Goal: Communication & Community: Participate in discussion

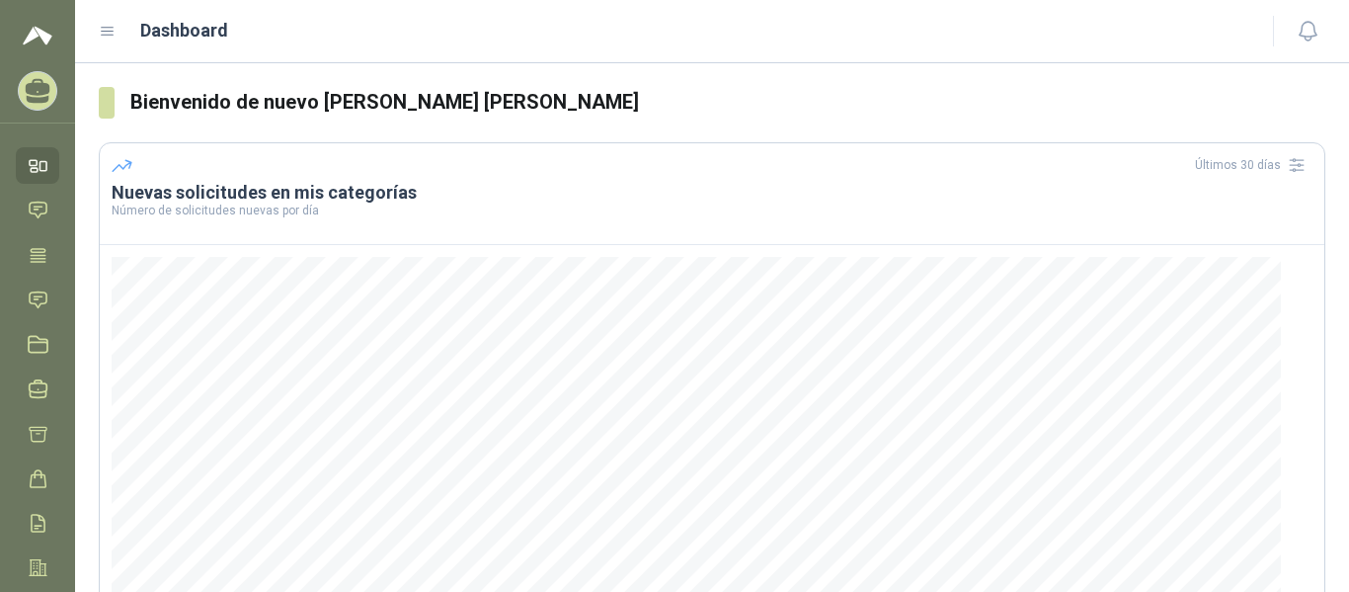
click at [52, 93] on icon at bounding box center [38, 91] width 31 height 31
click at [47, 149] on link "Inicio" at bounding box center [37, 165] width 43 height 37
click at [50, 217] on link "Chat" at bounding box center [37, 210] width 43 height 37
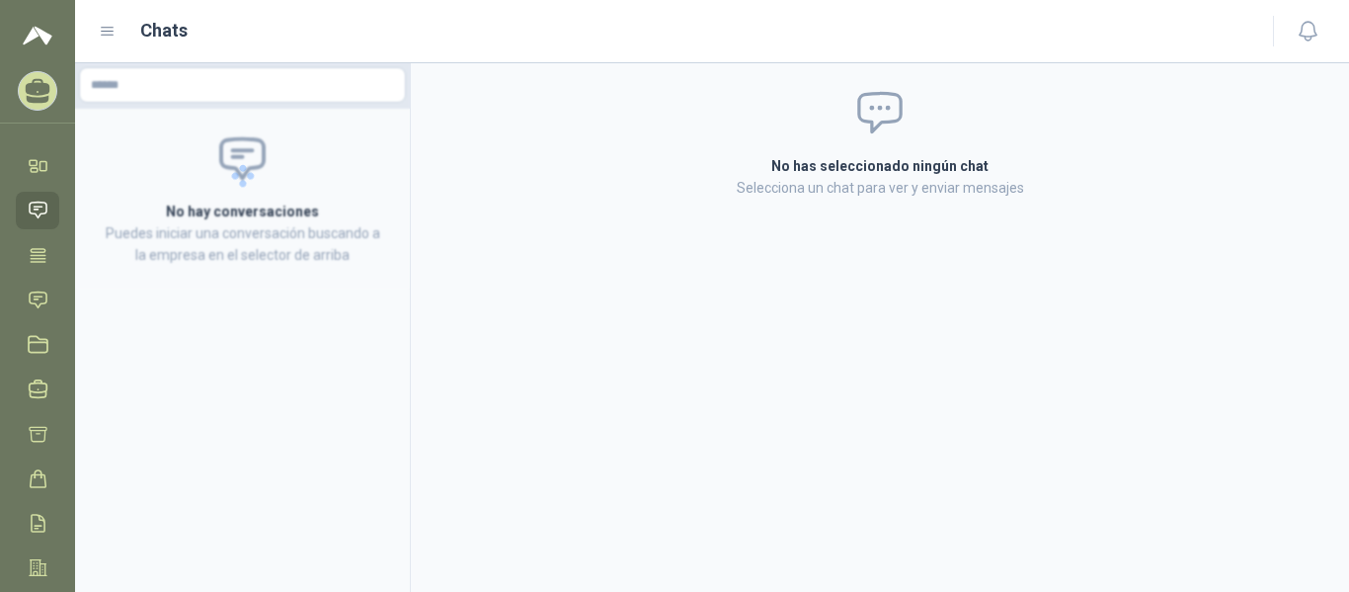
scroll to position [95, 0]
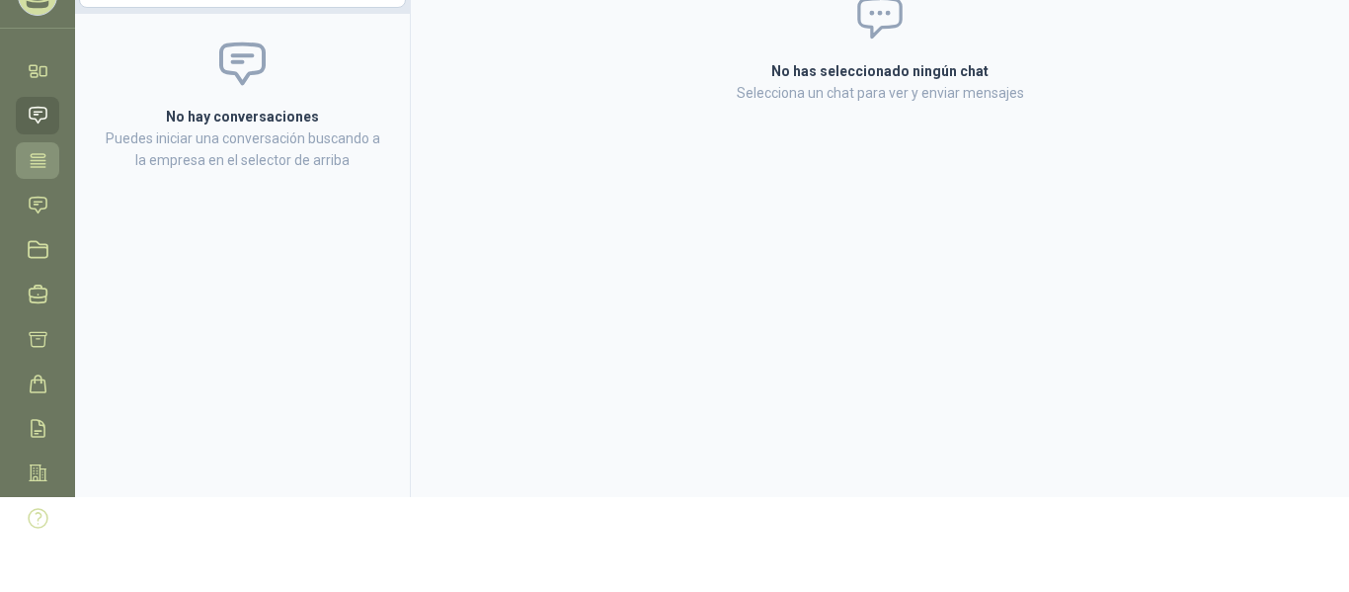
click at [39, 159] on icon at bounding box center [38, 160] width 21 height 21
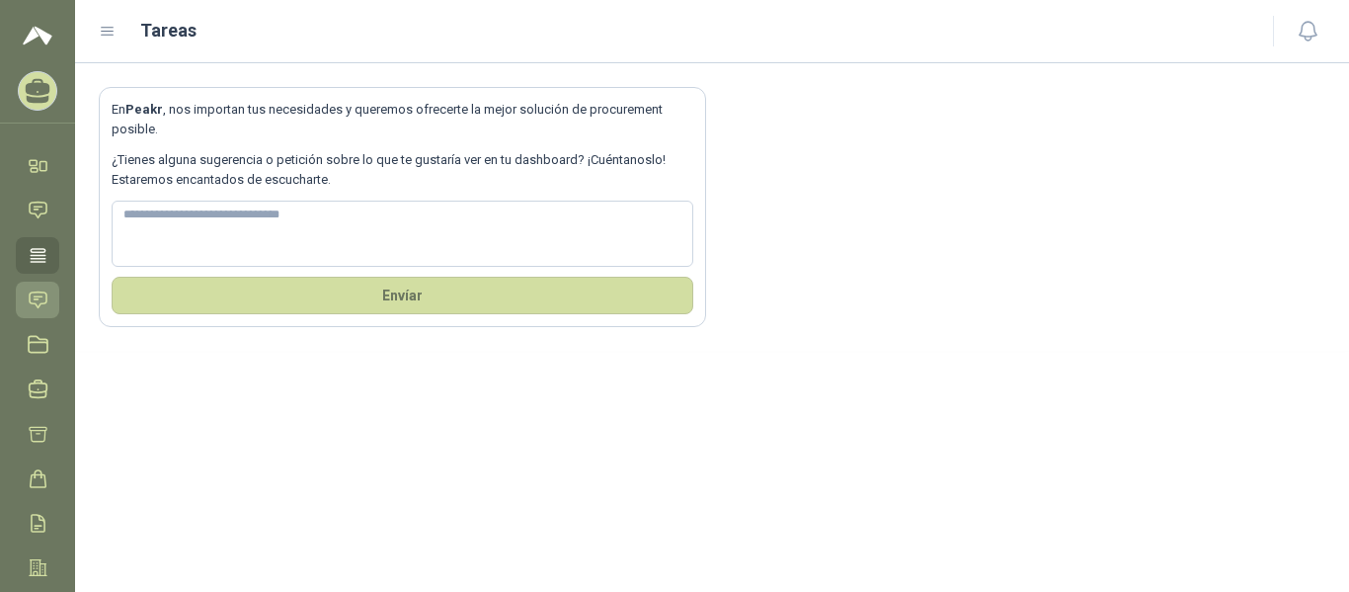
click at [36, 282] on link "Solicitudes" at bounding box center [37, 300] width 43 height 37
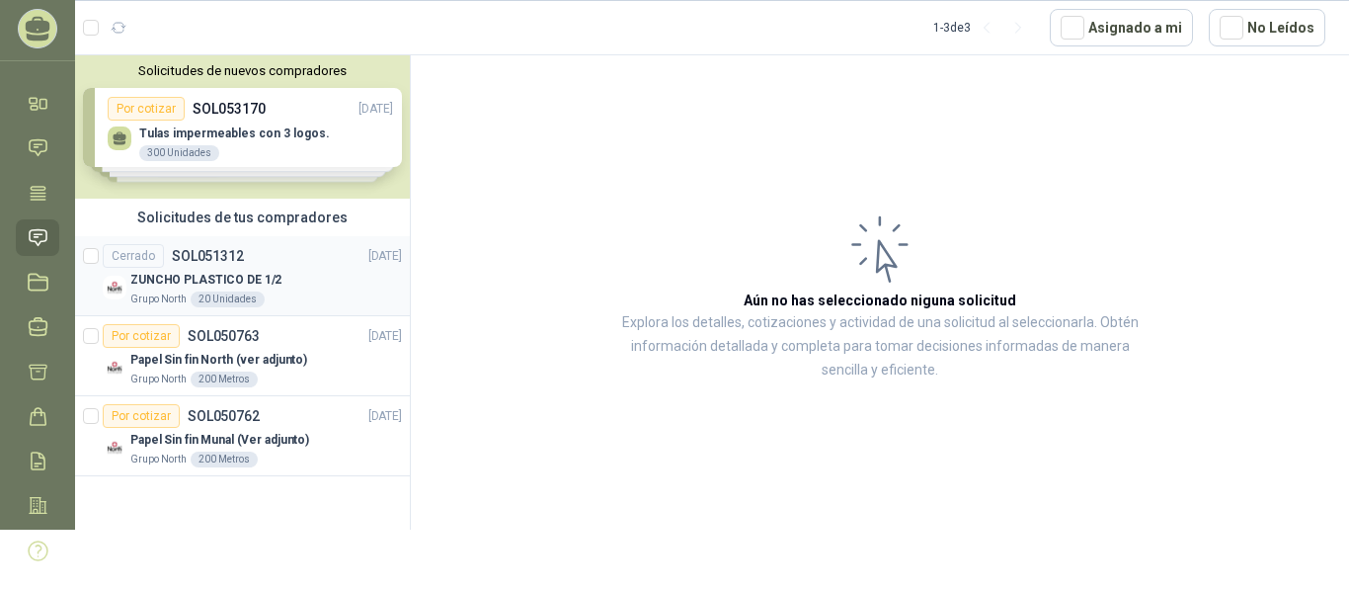
scroll to position [95, 0]
